Goal: Task Accomplishment & Management: Manage account settings

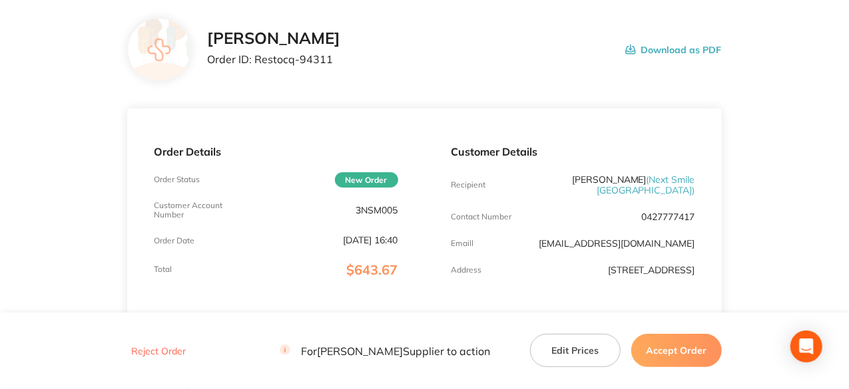
scroll to position [133, 0]
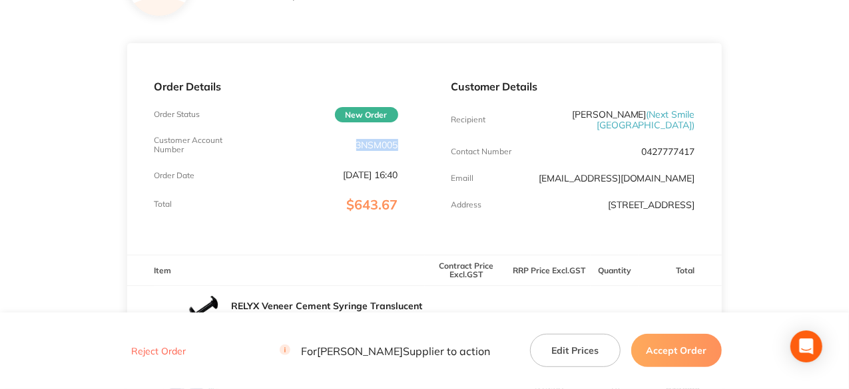
drag, startPoint x: 397, startPoint y: 147, endPoint x: 357, endPoint y: 148, distance: 39.9
click at [357, 148] on p "3NSM005" at bounding box center [377, 145] width 42 height 11
copy p "3NSM005"
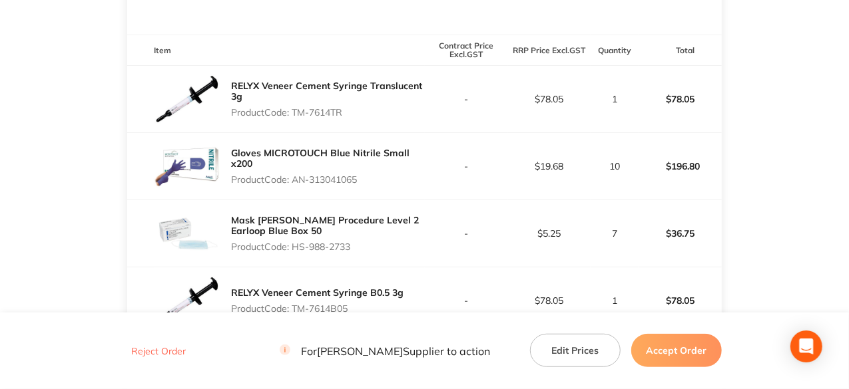
scroll to position [333, 0]
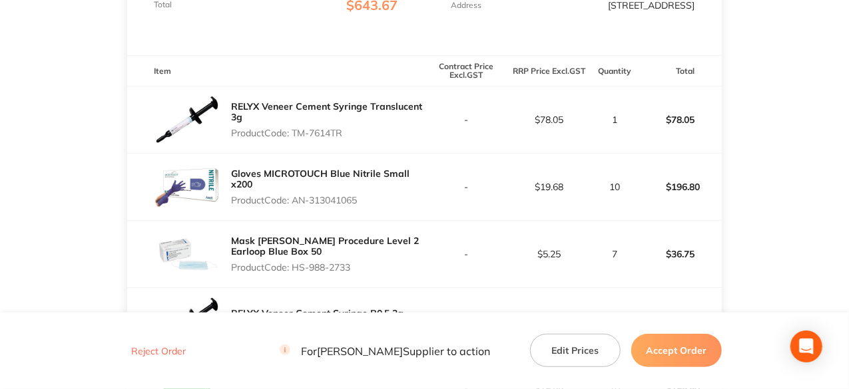
drag, startPoint x: 347, startPoint y: 135, endPoint x: 296, endPoint y: 137, distance: 51.3
click at [296, 137] on p "Product Code: TM-7614TR" at bounding box center [327, 133] width 193 height 11
copy p "TM-7614TR"
drag, startPoint x: 363, startPoint y: 202, endPoint x: 296, endPoint y: 200, distance: 67.9
click at [296, 200] on p "Product Code: AN-313041065" at bounding box center [327, 200] width 193 height 11
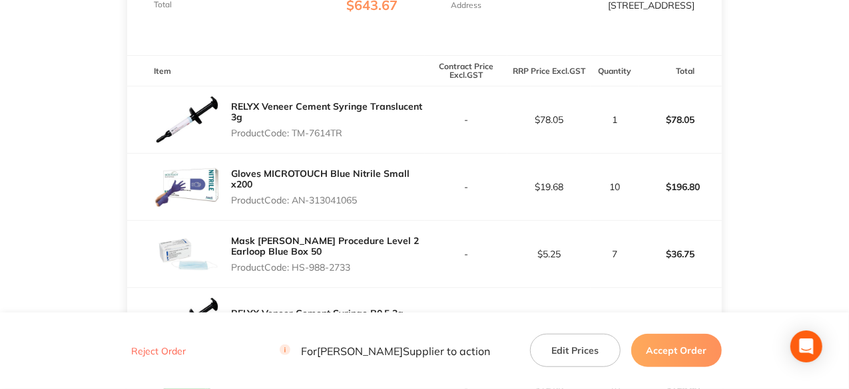
copy p "AN-313041065"
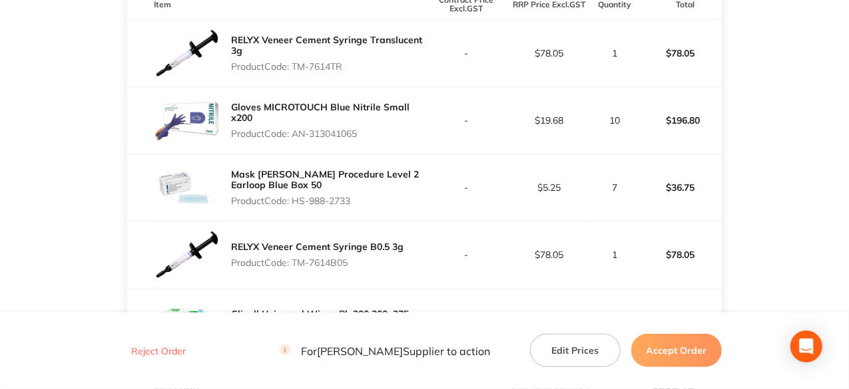
drag, startPoint x: 353, startPoint y: 200, endPoint x: 294, endPoint y: 201, distance: 59.9
click at [294, 201] on p "Product Code: HS-988-2733" at bounding box center [327, 201] width 193 height 11
copy p "HS-988-2733"
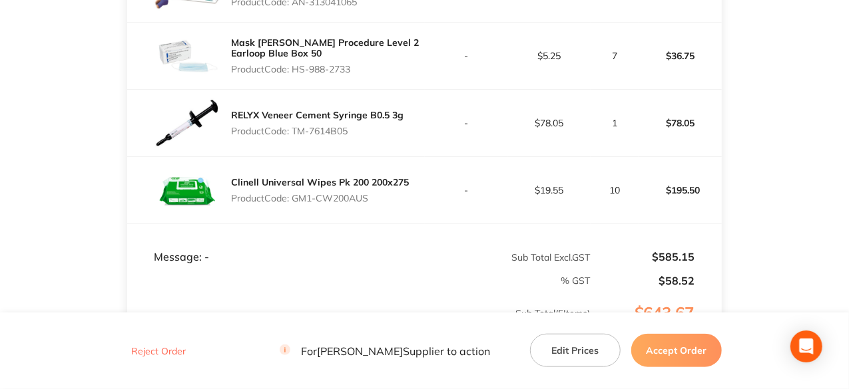
scroll to position [533, 0]
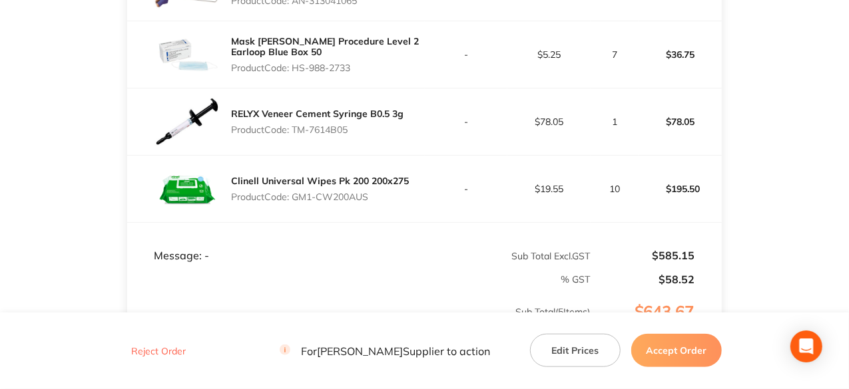
drag, startPoint x: 351, startPoint y: 131, endPoint x: 294, endPoint y: 131, distance: 57.9
click at [294, 131] on p "Product Code: TM-7614B05" at bounding box center [317, 129] width 172 height 11
copy p "TM-7614B05"
drag, startPoint x: 369, startPoint y: 198, endPoint x: 296, endPoint y: 198, distance: 73.2
click at [296, 198] on p "Product Code: GM1-CW200AUS" at bounding box center [320, 197] width 178 height 11
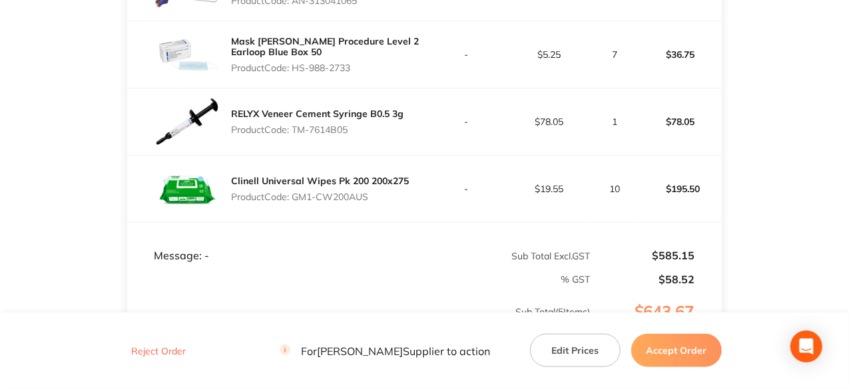
copy p "GM1-CW200AUS"
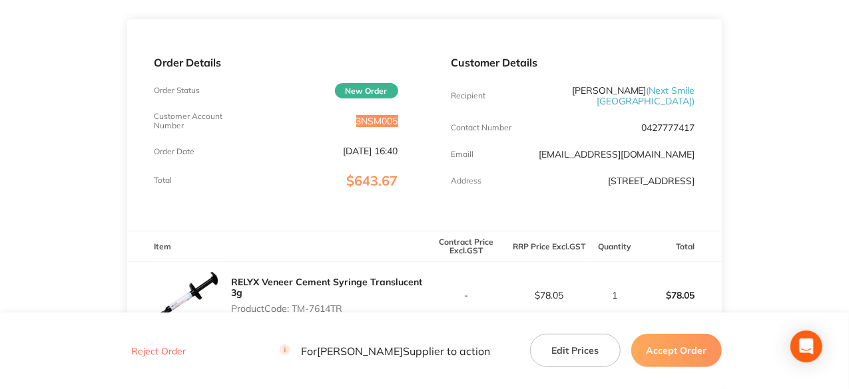
scroll to position [24, 0]
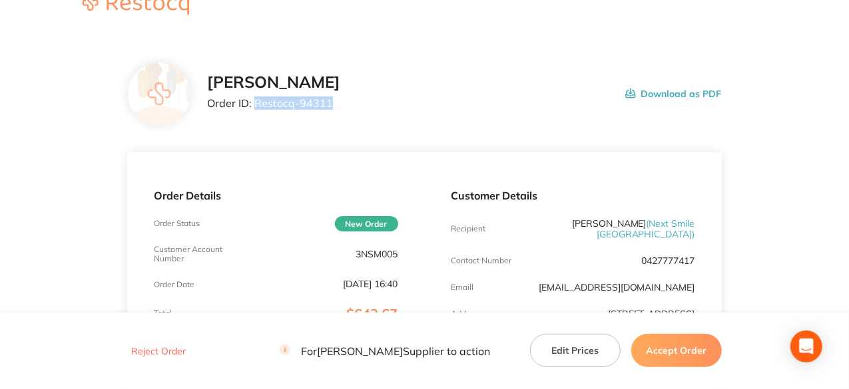
drag, startPoint x: 329, startPoint y: 101, endPoint x: 254, endPoint y: 105, distance: 74.7
click at [254, 105] on p "Order ID: Restocq- 94311" at bounding box center [273, 103] width 133 height 12
copy p "Restocq- 94311"
click at [670, 357] on button "Accept Order" at bounding box center [676, 350] width 91 height 33
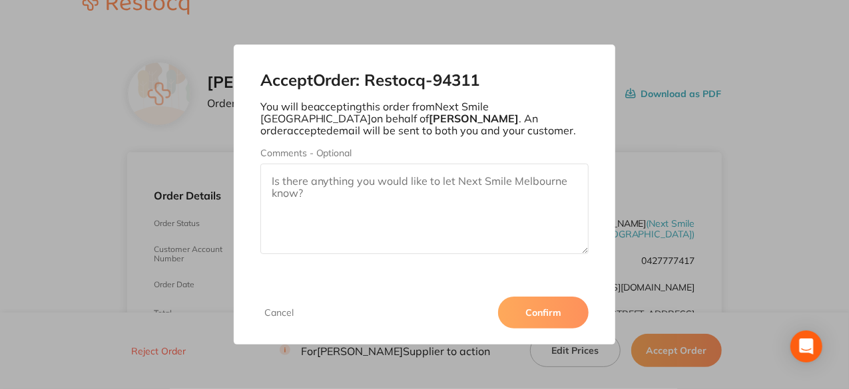
click at [559, 310] on button "Confirm" at bounding box center [543, 313] width 91 height 32
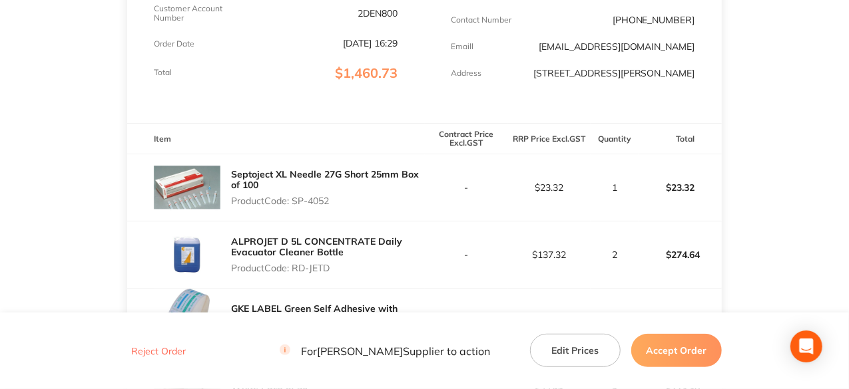
scroll to position [266, 0]
drag, startPoint x: 332, startPoint y: 202, endPoint x: 296, endPoint y: 204, distance: 36.7
click at [296, 204] on p "Product Code: SP-4052" at bounding box center [327, 199] width 193 height 11
copy p "SP-4052"
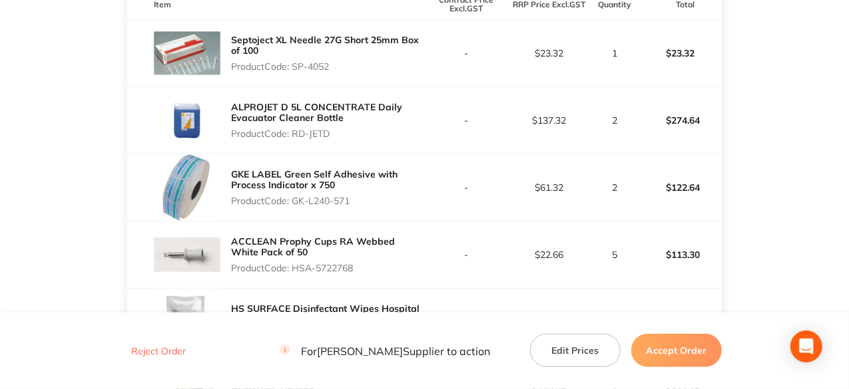
drag, startPoint x: 352, startPoint y: 201, endPoint x: 293, endPoint y: 201, distance: 59.2
click at [293, 201] on p "Product Code: GK-L240-571" at bounding box center [327, 201] width 193 height 11
copy p "GK-L240-571"
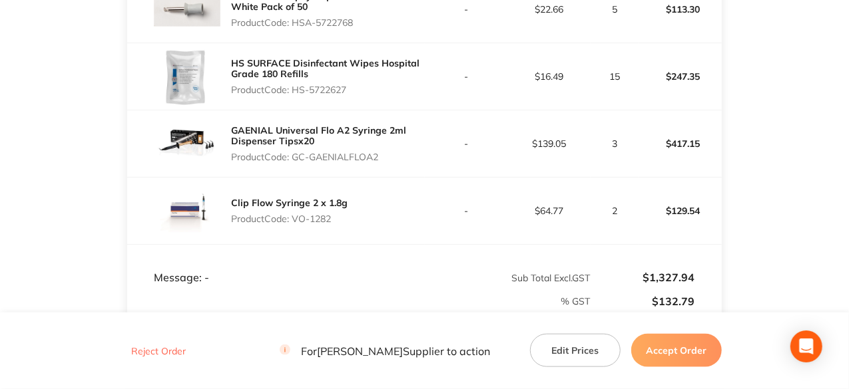
scroll to position [666, 0]
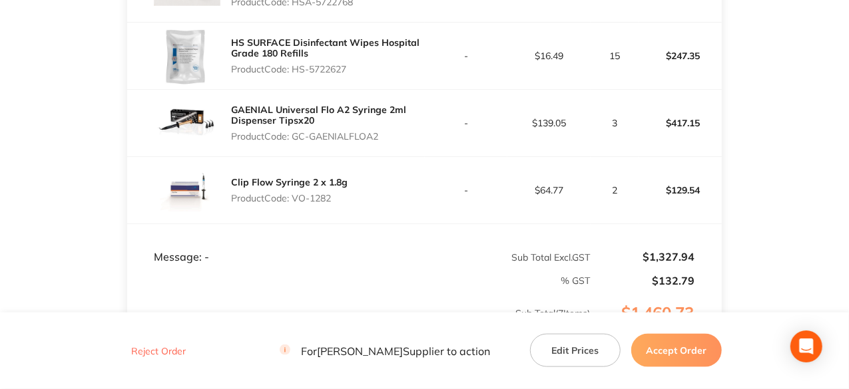
drag, startPoint x: 383, startPoint y: 134, endPoint x: 294, endPoint y: 136, distance: 88.6
click at [294, 136] on p "Product Code: GC-GAENIALFLOA2" at bounding box center [327, 136] width 193 height 11
copy p "GC-GAENIALFLOA2"
drag, startPoint x: 333, startPoint y: 195, endPoint x: 294, endPoint y: 199, distance: 39.5
click at [294, 199] on p "Product Code: VO-1282" at bounding box center [289, 198] width 116 height 11
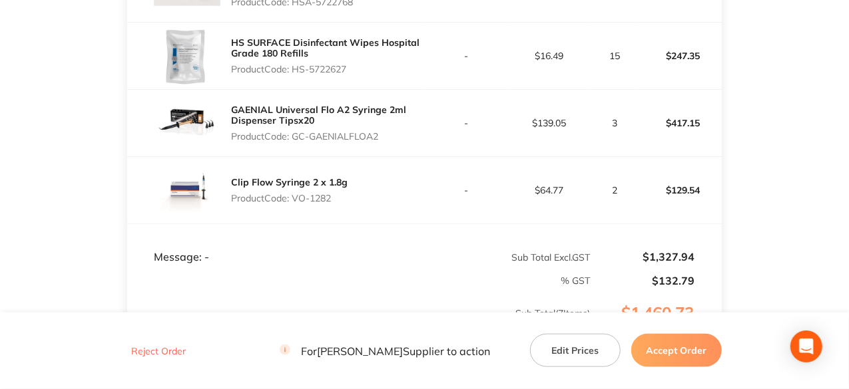
copy p "VO-1282"
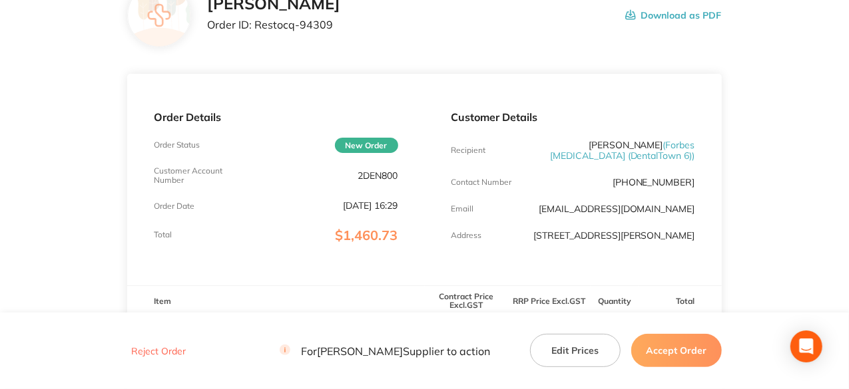
scroll to position [0, 0]
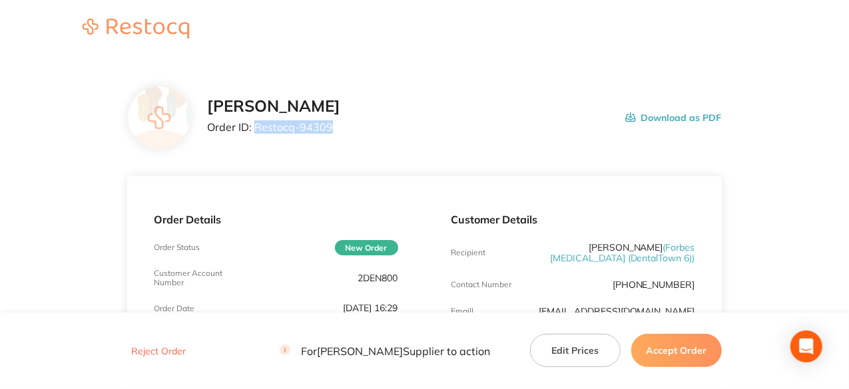
drag, startPoint x: 329, startPoint y: 128, endPoint x: 254, endPoint y: 127, distance: 75.2
click at [254, 127] on p "Order ID: Restocq- 94309" at bounding box center [273, 127] width 133 height 12
copy p "Restocq- 94309"
click at [684, 359] on button "Accept Order" at bounding box center [676, 350] width 91 height 33
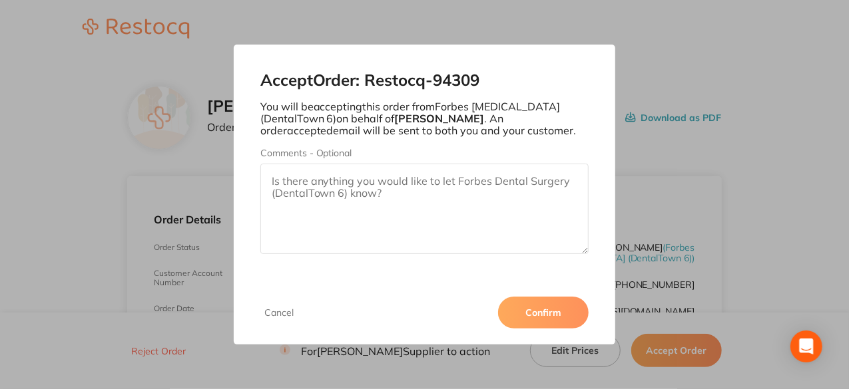
click at [566, 307] on button "Confirm" at bounding box center [543, 313] width 91 height 32
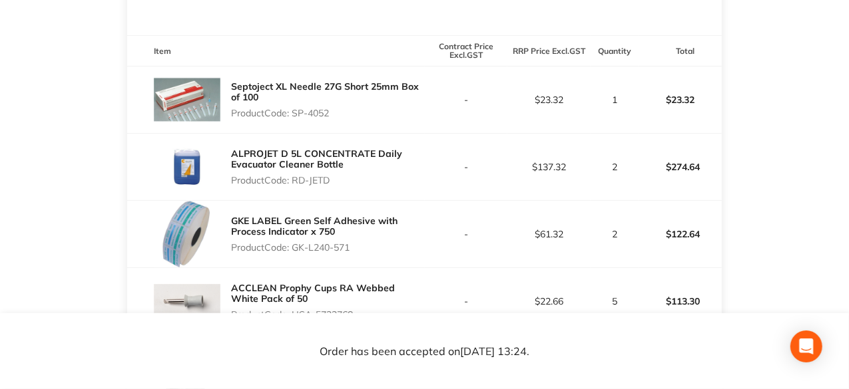
scroll to position [333, 0]
